Goal: Navigation & Orientation: Find specific page/section

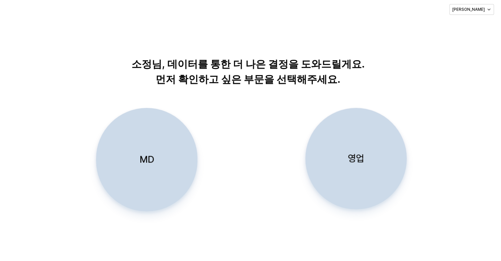
click at [143, 168] on div "MD" at bounding box center [146, 159] width 95 height 103
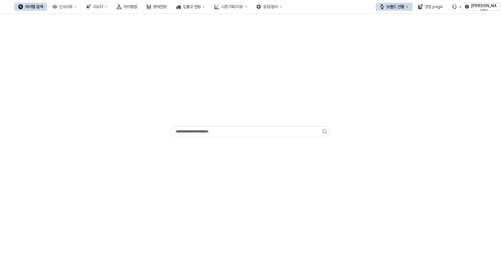
click at [400, 9] on button "브랜드 전환" at bounding box center [394, 7] width 37 height 8
click at [347, 32] on div "App Frame" at bounding box center [250, 78] width 493 height 122
click at [243, 8] on div "시즌기획/리뷰" at bounding box center [232, 6] width 22 height 5
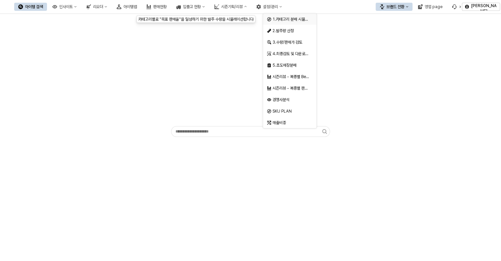
click at [282, 22] on span "1.카테고리 분배 시뮬레이션" at bounding box center [294, 19] width 43 height 5
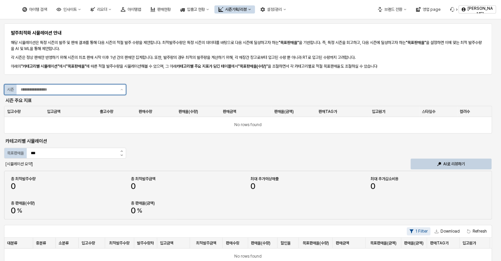
click at [116, 86] on input "App Frame" at bounding box center [69, 89] width 96 height 7
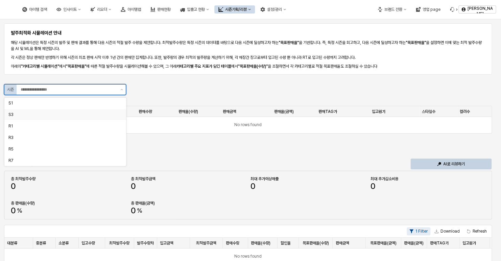
click at [85, 115] on div "S3" at bounding box center [63, 114] width 110 height 5
type input "**"
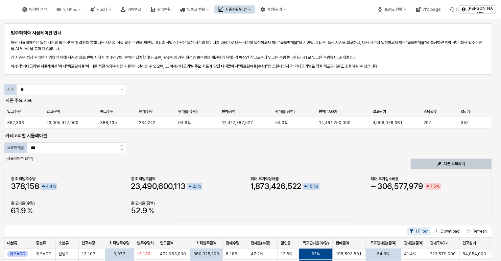
click at [474, 163] on div "AI로 리뷰하기" at bounding box center [451, 164] width 75 height 10
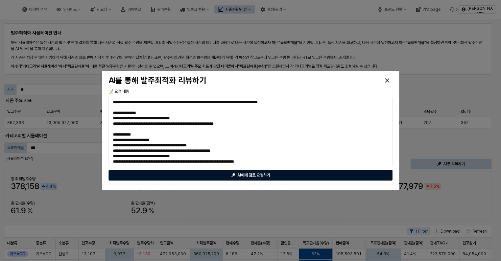
click at [359, 176] on div "AI에게 검토 요청하기" at bounding box center [251, 175] width 278 height 10
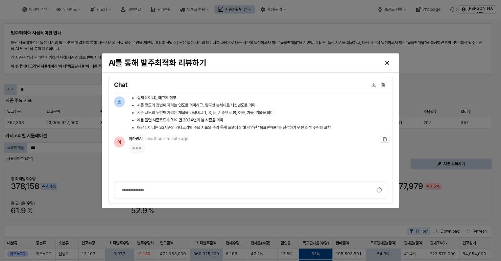
scroll to position [1414, 0]
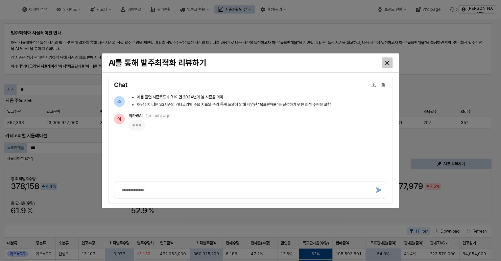
click at [388, 61] on icon "Close" at bounding box center [387, 63] width 4 height 4
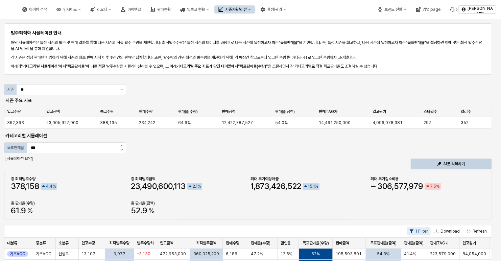
click at [7, 13] on img at bounding box center [7, 9] width 0 height 8
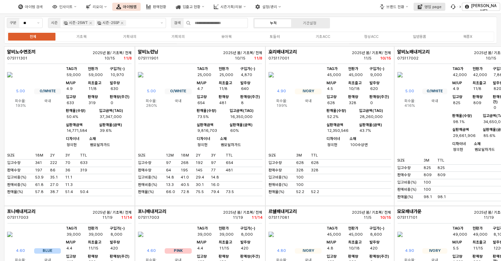
click at [428, 7] on div "영업 page" at bounding box center [433, 7] width 17 height 4
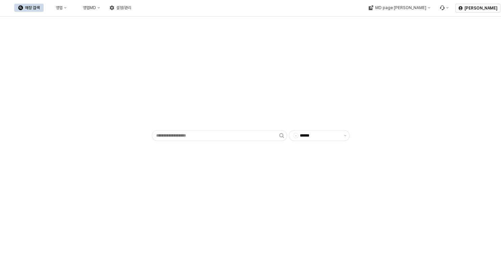
type input "******"
click at [422, 7] on div "MD page [PERSON_NAME]" at bounding box center [400, 7] width 51 height 5
click at [419, 23] on div "에뜨와" at bounding box center [432, 20] width 41 height 7
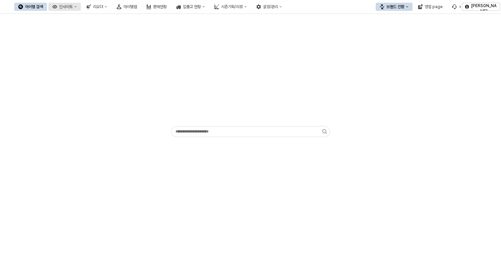
click at [73, 8] on div "인사이트" at bounding box center [66, 6] width 14 height 5
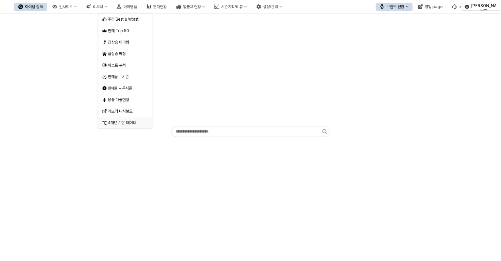
click at [117, 122] on div "4개년 기온 데이터" at bounding box center [126, 122] width 36 height 5
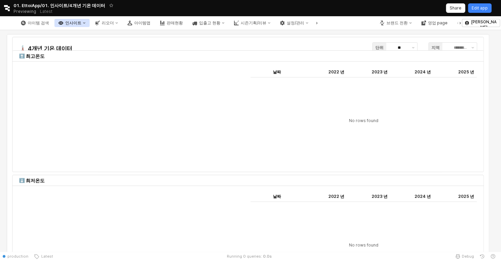
type input "**"
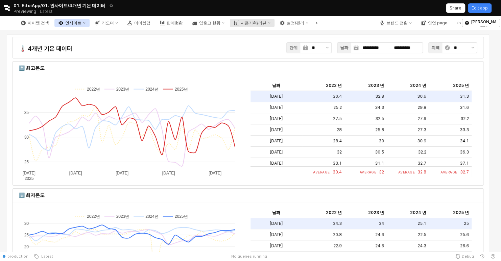
click at [275, 26] on button "시즌기획/리뷰" at bounding box center [252, 23] width 45 height 8
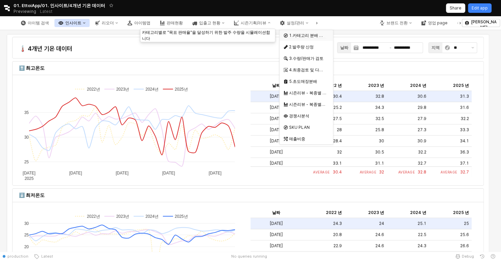
click at [312, 37] on span "1.카테고리 분배 시뮬레이션" at bounding box center [314, 35] width 50 height 5
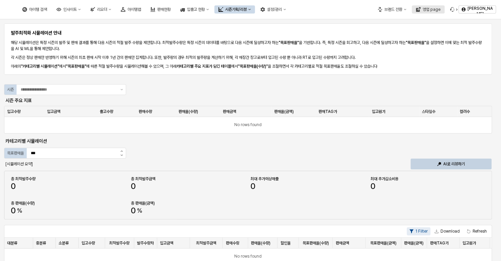
click at [419, 5] on button "영업 page" at bounding box center [428, 9] width 33 height 8
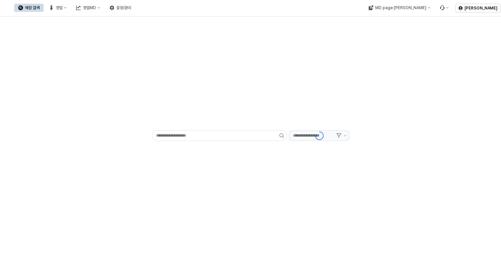
type input "******"
